Goal: Navigation & Orientation: Find specific page/section

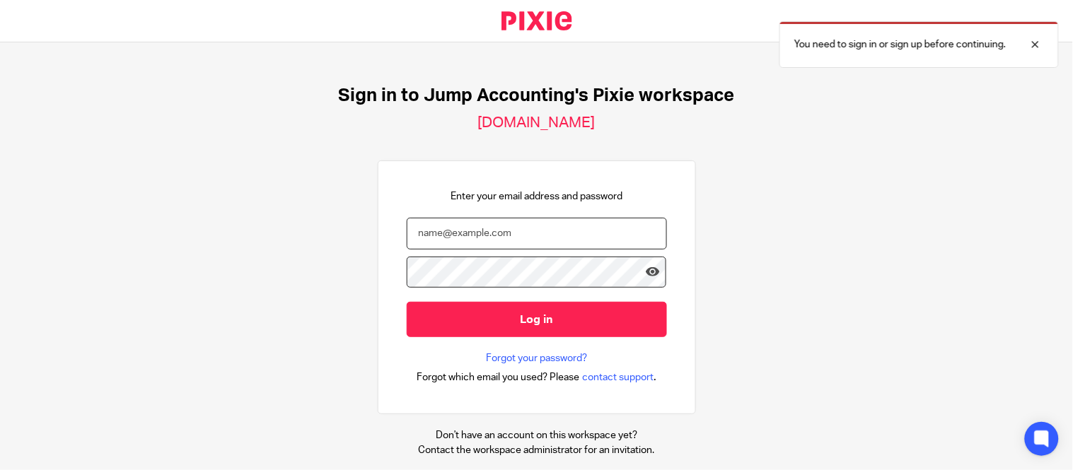
click at [450, 240] on input "email" at bounding box center [537, 234] width 260 height 32
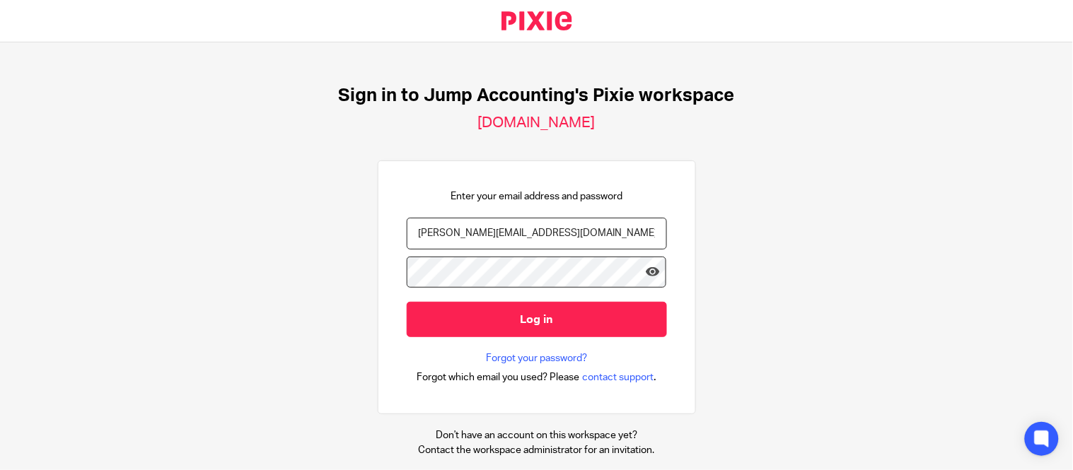
type input "subashree.b@riseaccounting.co.uk"
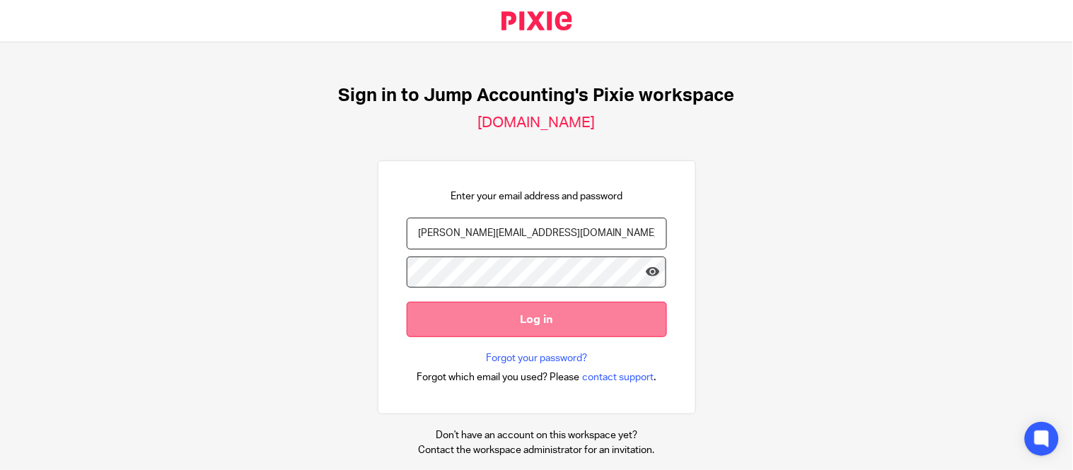
click at [522, 309] on input "Log in" at bounding box center [537, 319] width 260 height 35
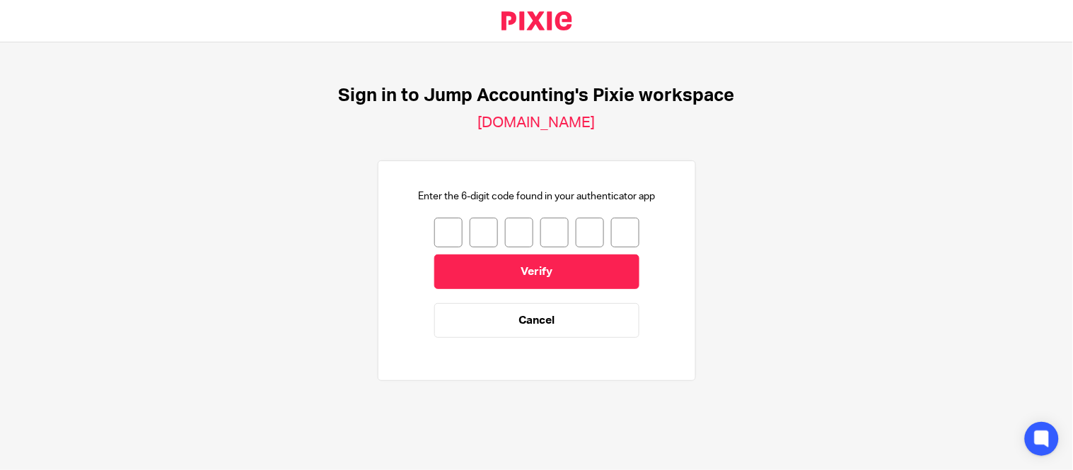
click at [437, 237] on input "number" at bounding box center [448, 233] width 28 height 30
type input "1"
type input "7"
type input "1"
type input "3"
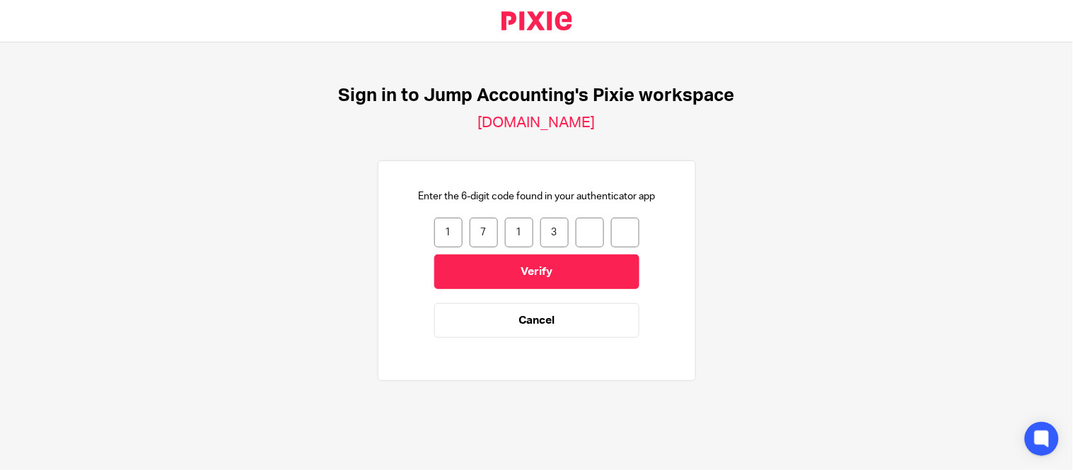
type input "3"
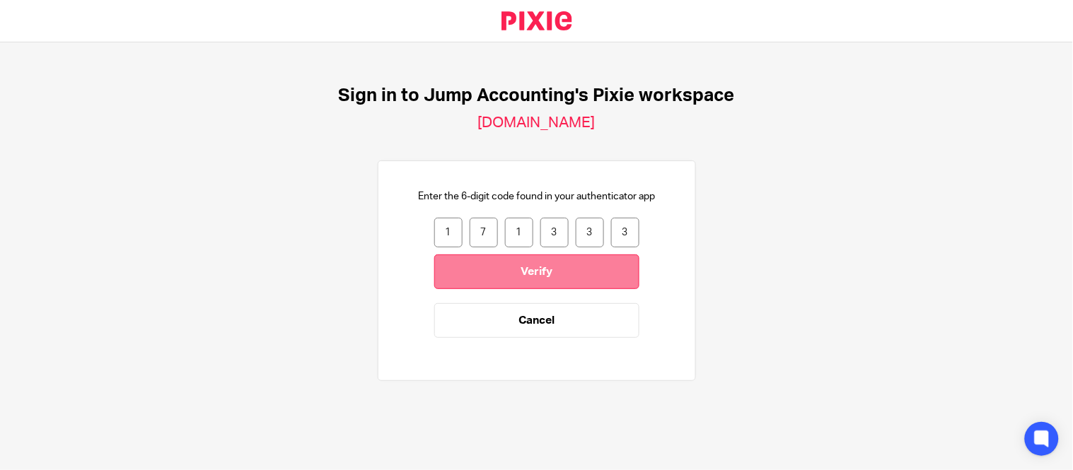
click at [467, 284] on input "Verify" at bounding box center [536, 272] width 205 height 35
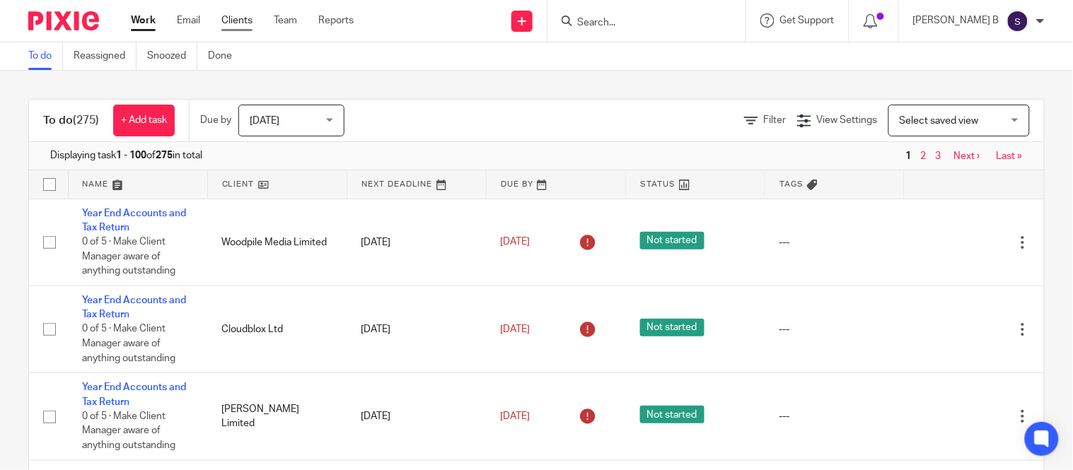
click at [223, 21] on link "Clients" at bounding box center [236, 20] width 31 height 14
